Goal: Find specific page/section: Find specific page/section

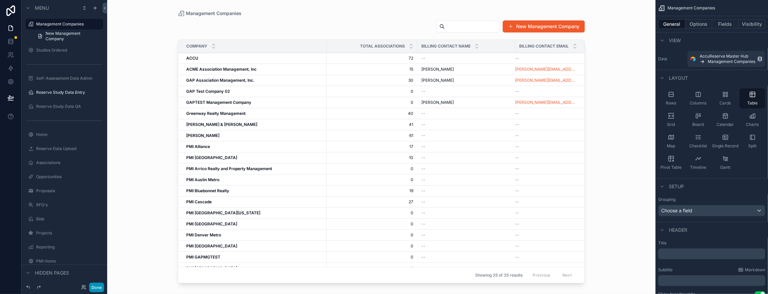
click at [104, 286] on button "Done" at bounding box center [96, 288] width 15 height 10
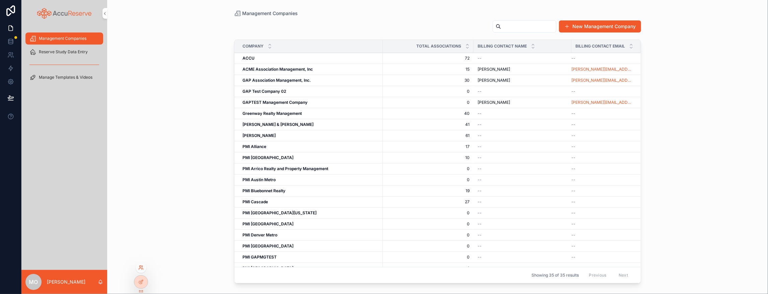
click at [142, 265] on icon at bounding box center [140, 267] width 5 height 5
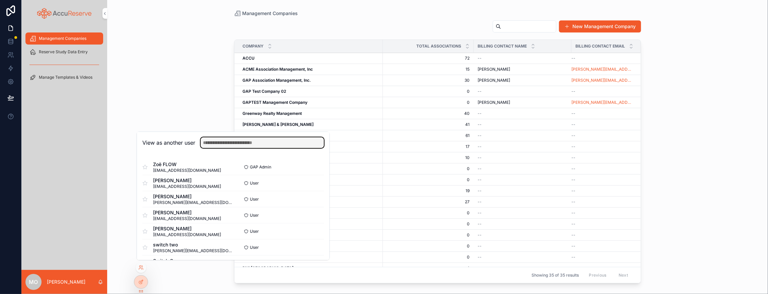
click at [232, 137] on input "text" at bounding box center [262, 142] width 123 height 11
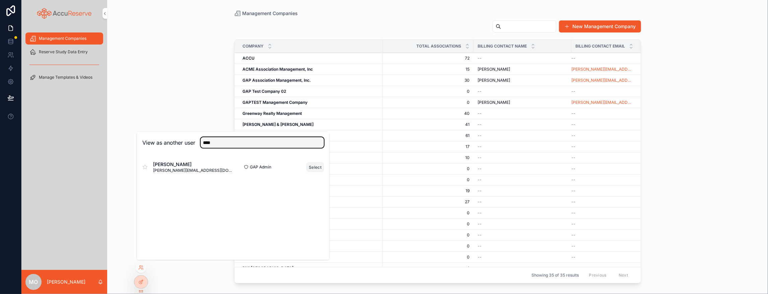
type input "****"
click at [324, 162] on button "Select" at bounding box center [314, 167] width 17 height 10
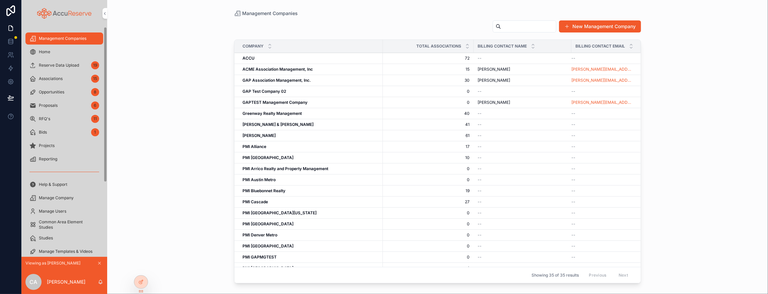
click at [66, 57] on div "Home" at bounding box center [64, 52] width 70 height 11
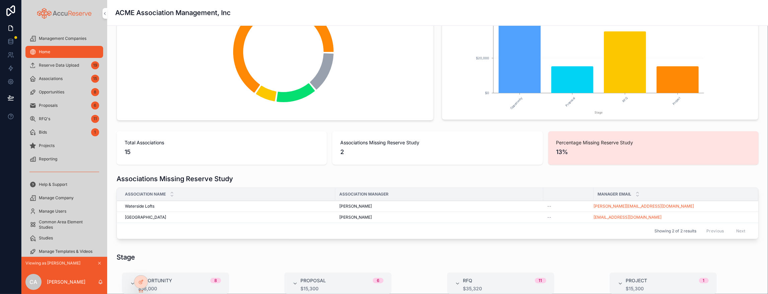
scroll to position [73, 0]
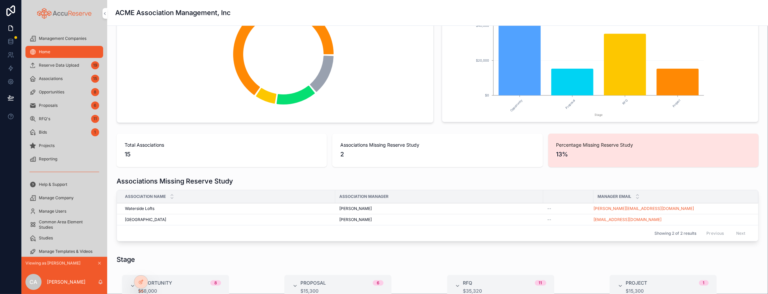
click at [60, 81] on span "Associations" at bounding box center [51, 78] width 24 height 5
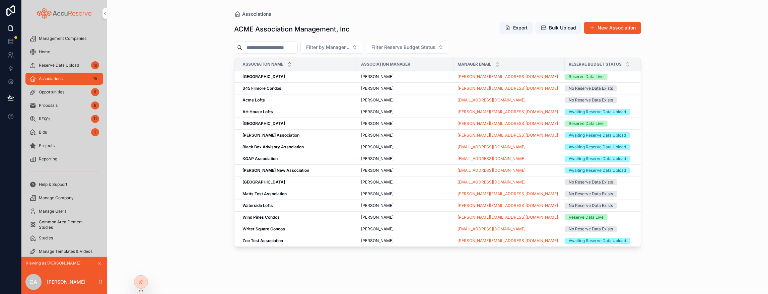
click at [62, 95] on span "Opportunities" at bounding box center [51, 91] width 25 height 5
